Goal: Check status

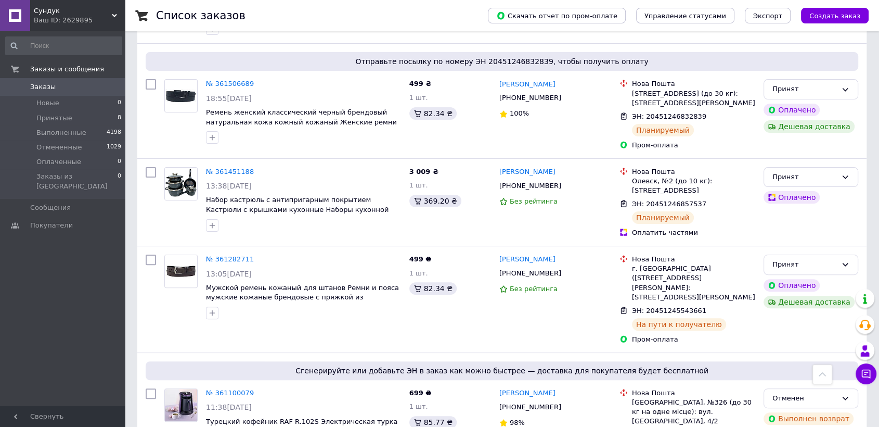
scroll to position [231, 0]
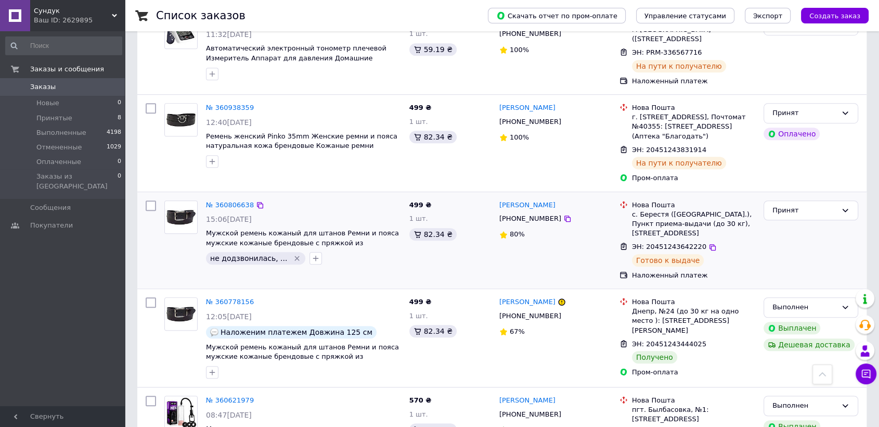
scroll to position [694, 0]
